Goal: Task Accomplishment & Management: Use online tool/utility

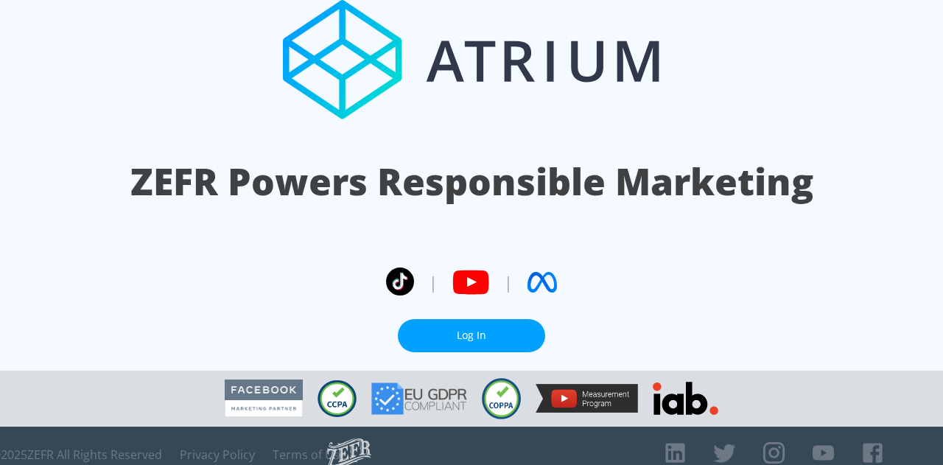
click at [486, 321] on link "Log In" at bounding box center [471, 335] width 147 height 33
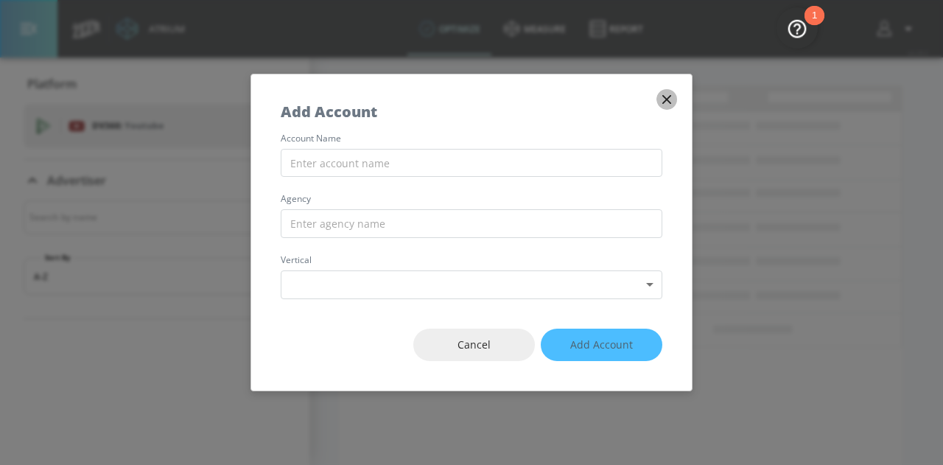
drag, startPoint x: 671, startPoint y: 101, endPoint x: 489, endPoint y: 140, distance: 185.4
click at [669, 101] on icon "button" at bounding box center [667, 99] width 16 height 16
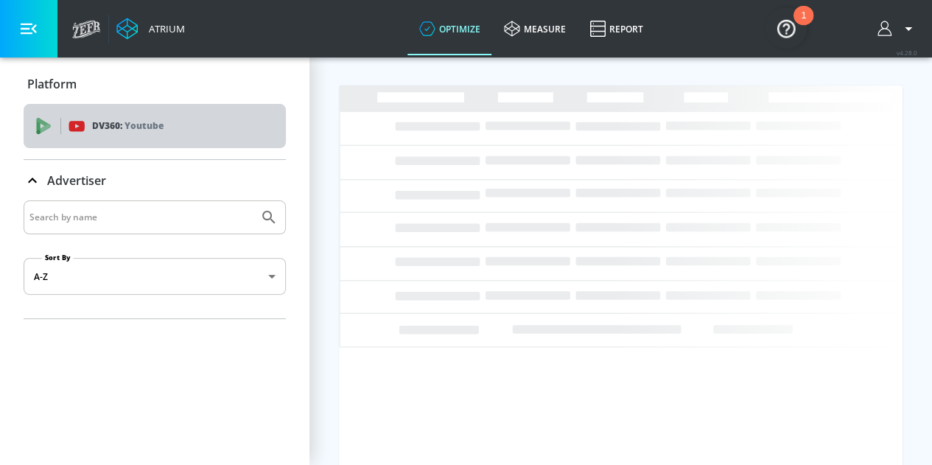
click at [66, 143] on div "DV360: Youtube" at bounding box center [155, 126] width 262 height 44
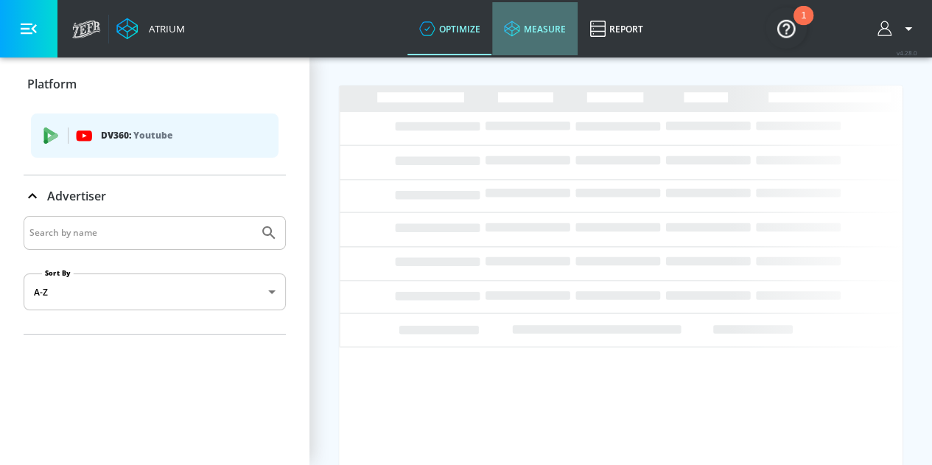
click at [541, 32] on link "measure" at bounding box center [534, 28] width 85 height 53
